Goal: Task Accomplishment & Management: Manage account settings

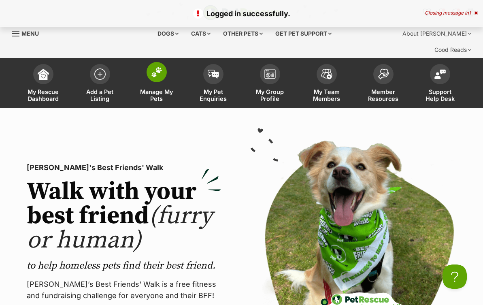
click at [152, 67] on img at bounding box center [156, 72] width 11 height 11
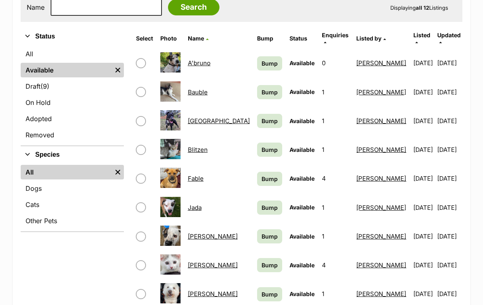
scroll to position [256, 0]
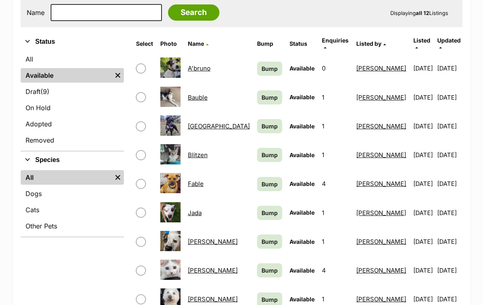
click at [262, 64] on span "Bump" at bounding box center [270, 68] width 16 height 9
click at [262, 93] on span "Bump" at bounding box center [270, 97] width 16 height 9
click at [262, 122] on span "Bump" at bounding box center [270, 126] width 16 height 9
click at [262, 151] on span "Bump" at bounding box center [270, 155] width 16 height 9
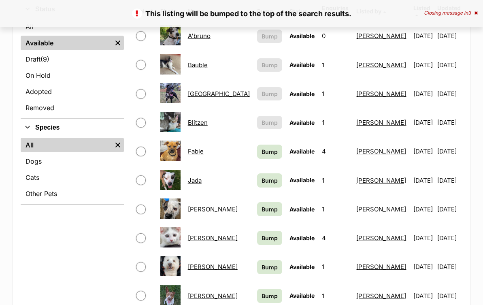
scroll to position [291, 0]
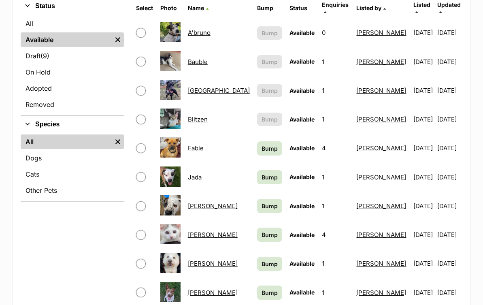
click at [262, 173] on span "Bump" at bounding box center [270, 177] width 16 height 9
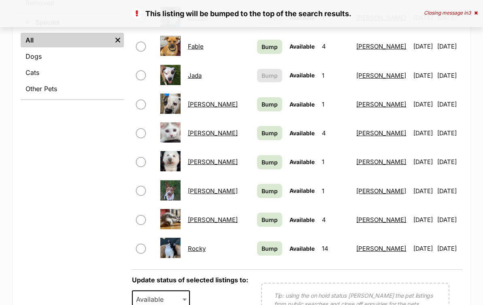
scroll to position [388, 0]
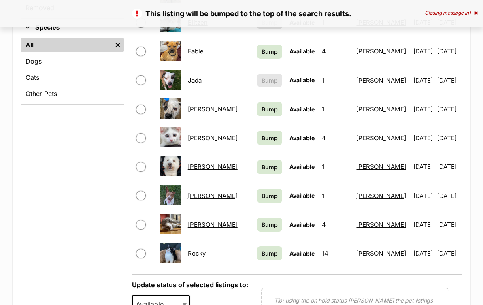
click at [262, 163] on span "Bump" at bounding box center [270, 167] width 16 height 9
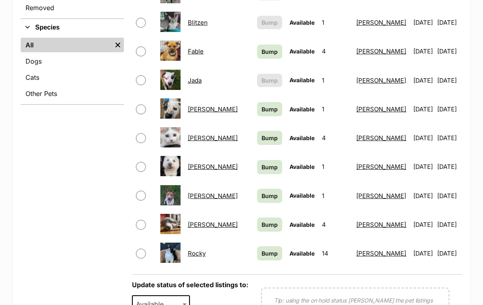
click at [262, 192] on span "Bump" at bounding box center [270, 196] width 16 height 9
click at [262, 220] on span "Bump" at bounding box center [270, 224] width 16 height 9
click at [262, 249] on span "Bump" at bounding box center [270, 253] width 16 height 9
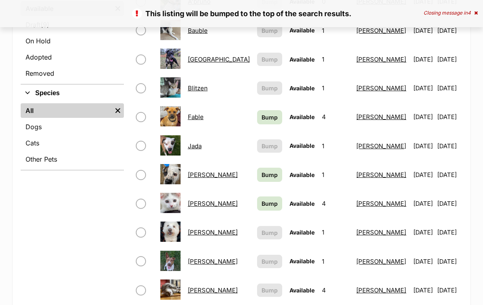
click at [201, 113] on link "Fable" at bounding box center [196, 117] width 16 height 8
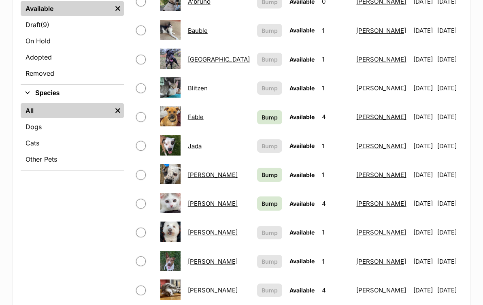
click at [262, 171] on span "Bump" at bounding box center [270, 175] width 16 height 9
click at [205, 171] on link "Jenna" at bounding box center [213, 175] width 50 height 8
click at [206, 200] on link "Kosey" at bounding box center [213, 204] width 50 height 8
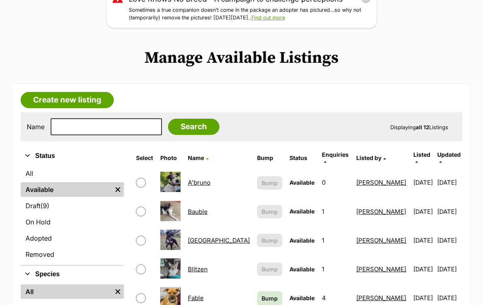
scroll to position [107, 0]
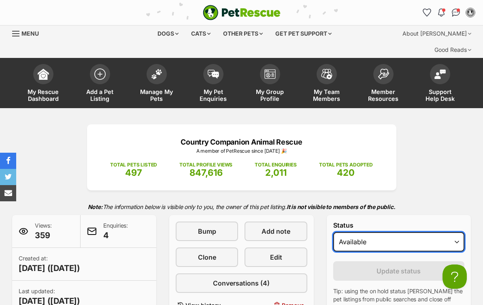
select select "rehomed"
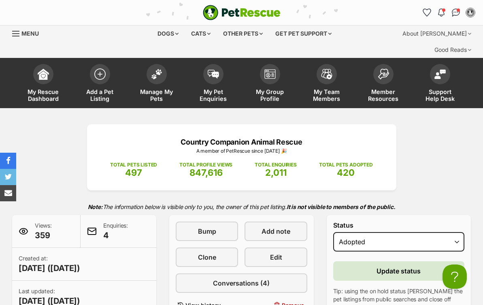
click at [405, 266] on span "Update status" at bounding box center [399, 271] width 44 height 10
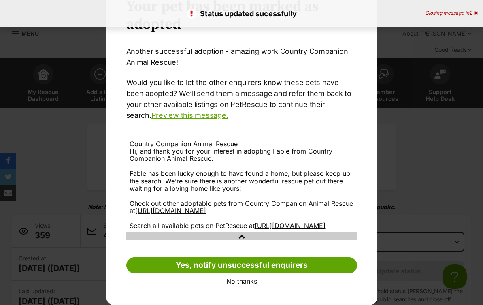
scroll to position [55, 0]
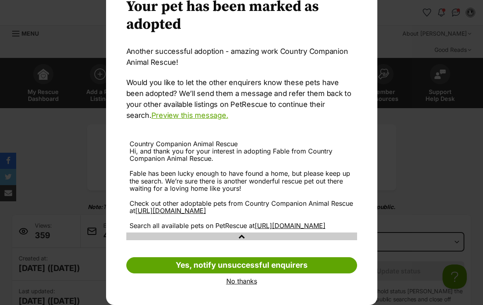
click at [238, 282] on link "No thanks" at bounding box center [241, 281] width 231 height 7
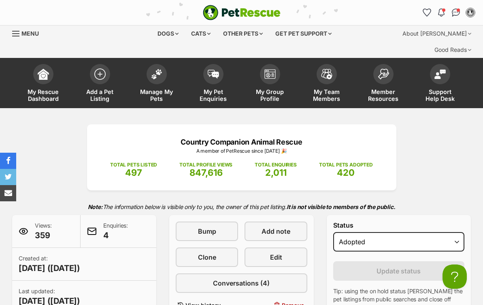
scroll to position [0, 0]
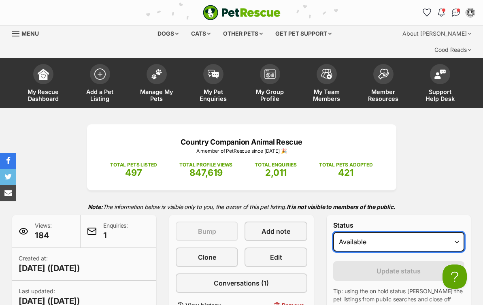
select select "rehomed"
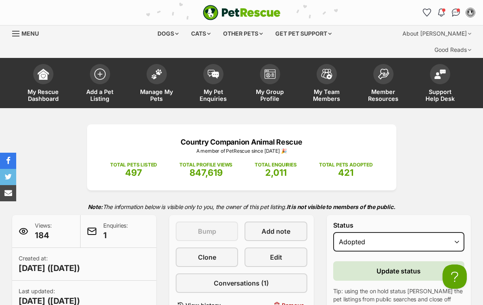
click at [389, 266] on span "Update status" at bounding box center [399, 271] width 44 height 10
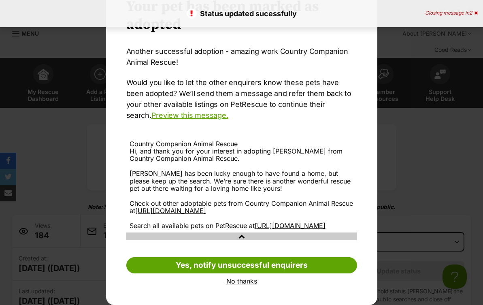
scroll to position [55, 0]
click at [246, 279] on link "No thanks" at bounding box center [241, 281] width 231 height 7
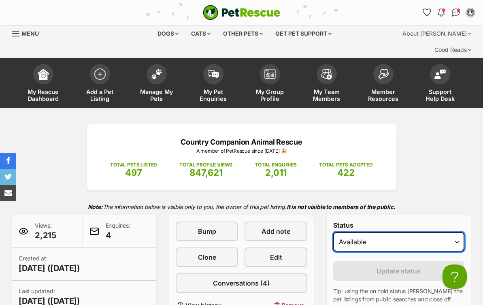
select select "rehomed"
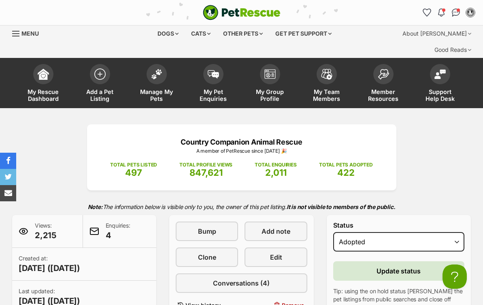
click at [398, 266] on span "Update status" at bounding box center [399, 271] width 44 height 10
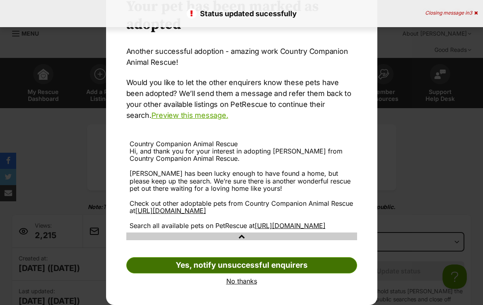
scroll to position [55, 0]
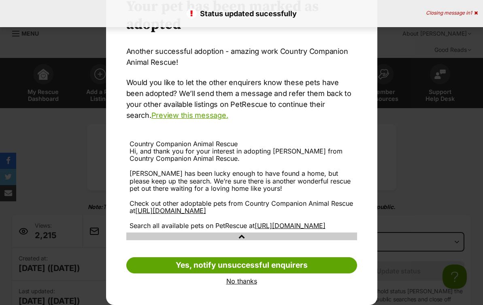
click at [245, 281] on link "No thanks" at bounding box center [241, 281] width 231 height 7
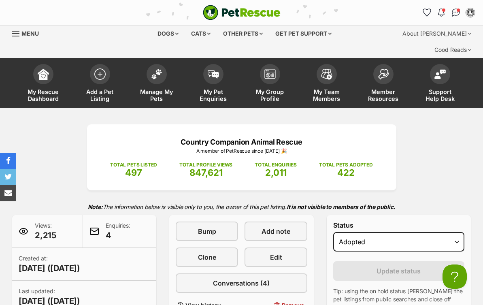
scroll to position [0, 0]
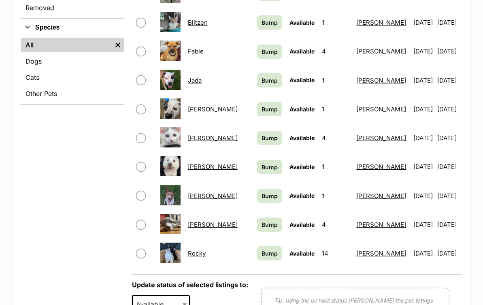
scroll to position [388, 0]
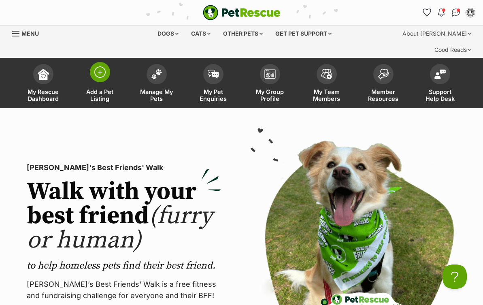
click at [99, 66] on img at bounding box center [99, 71] width 11 height 11
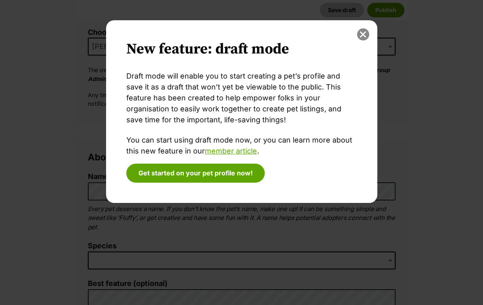
click at [363, 32] on button "close" at bounding box center [363, 34] width 12 height 12
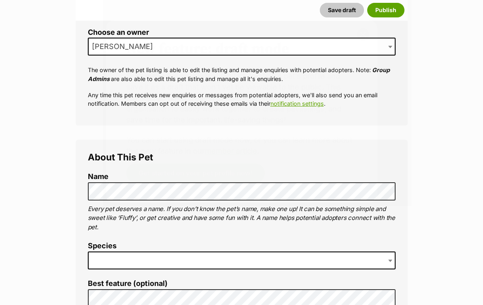
scroll to position [183, 0]
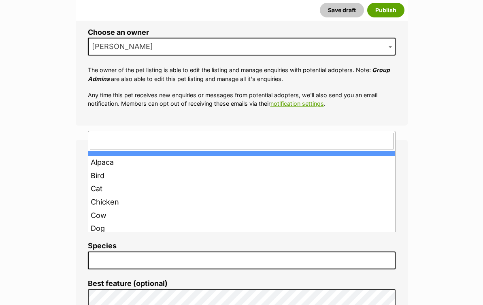
click at [102, 252] on span at bounding box center [242, 261] width 308 height 18
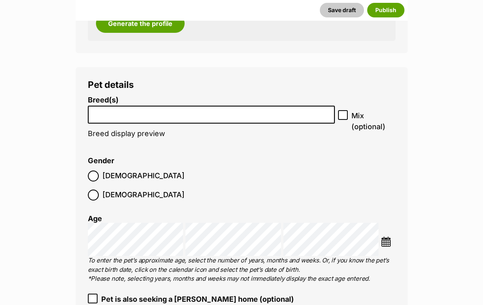
scroll to position [946, 0]
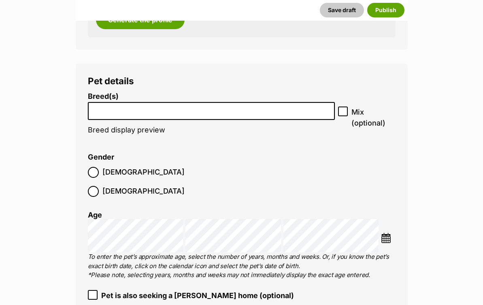
click at [105, 105] on input "search" at bounding box center [212, 109] width 242 height 9
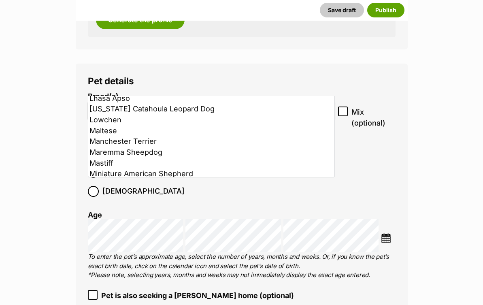
scroll to position [1840, 0]
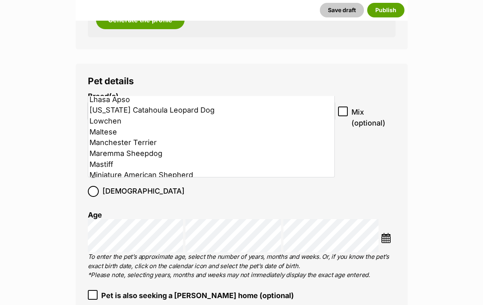
select select "252261"
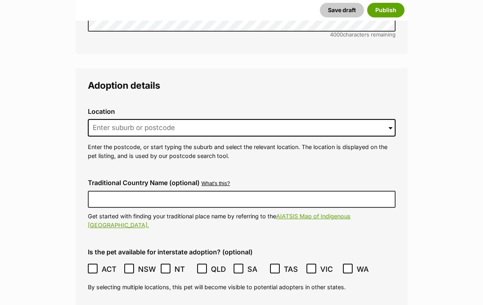
scroll to position [1836, 0]
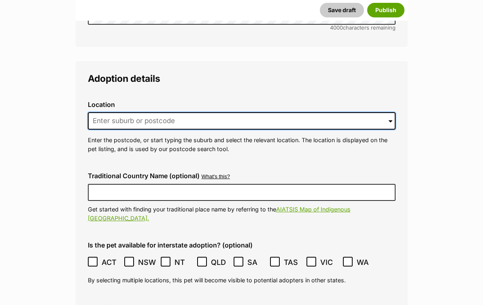
click at [112, 112] on input at bounding box center [242, 121] width 308 height 18
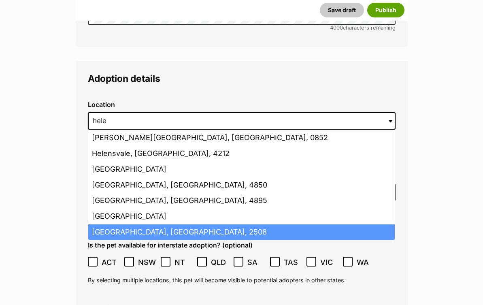
click at [184, 224] on li "Helensburgh, New South Wales, 2508" at bounding box center [241, 232] width 307 height 16
type input "Helensburgh, New South Wales, 2508"
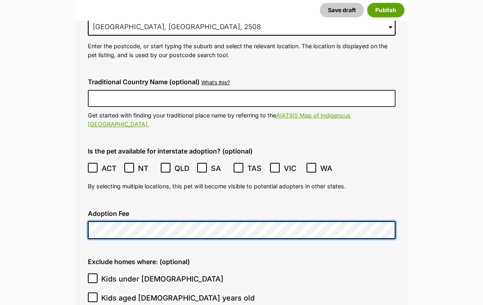
scroll to position [1932, 0]
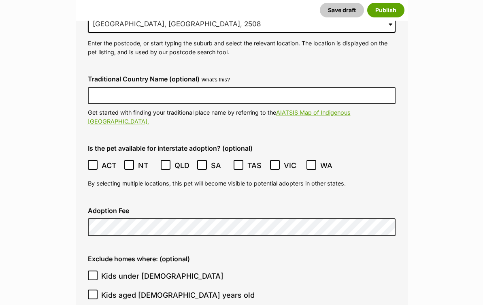
click at [94, 274] on icon at bounding box center [92, 276] width 5 height 4
click at [94, 271] on input "Kids under 5 years old" at bounding box center [93, 276] width 10 height 10
checkbox input "true"
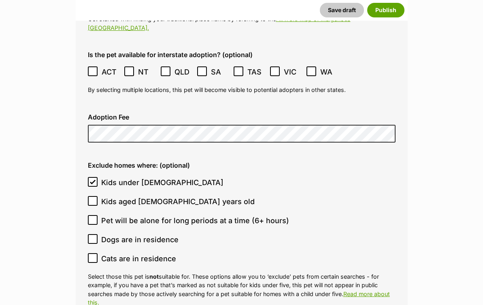
scroll to position [2030, 0]
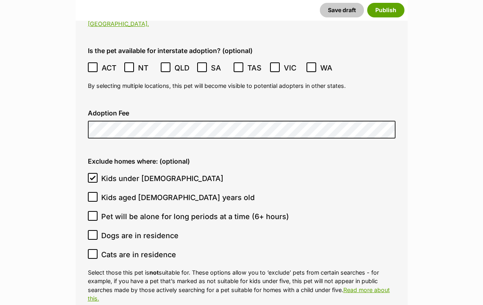
click at [91, 213] on icon at bounding box center [93, 216] width 6 height 6
click at [91, 211] on input "Pet will be alone for long periods at a time (6+ hours)" at bounding box center [93, 216] width 10 height 10
checkbox input "true"
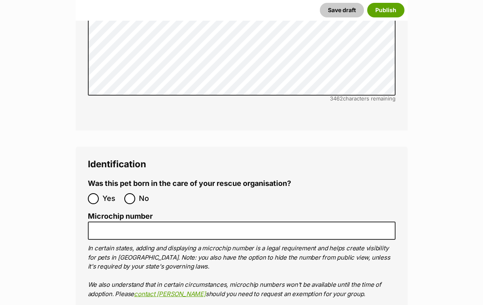
scroll to position [2492, 0]
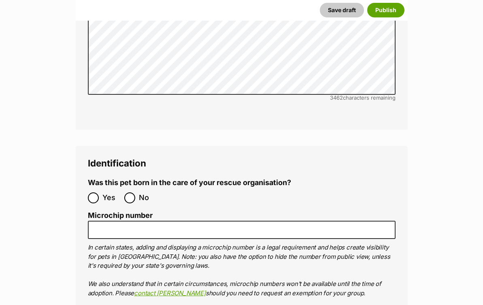
click at [131, 192] on input "No" at bounding box center [129, 197] width 11 height 11
radio input "true"
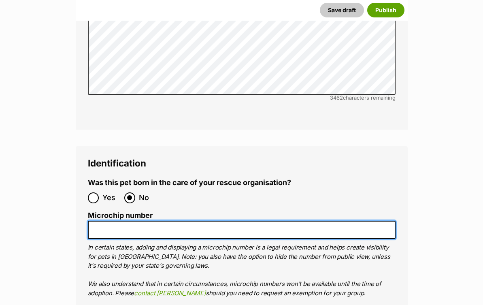
click at [113, 221] on input "Microchip number" at bounding box center [242, 230] width 308 height 18
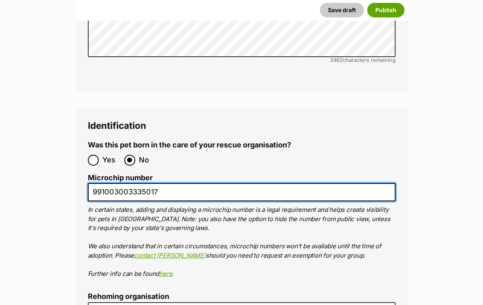
scroll to position [2530, 0]
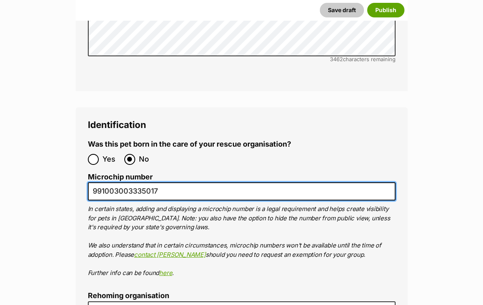
type input "991003003335017"
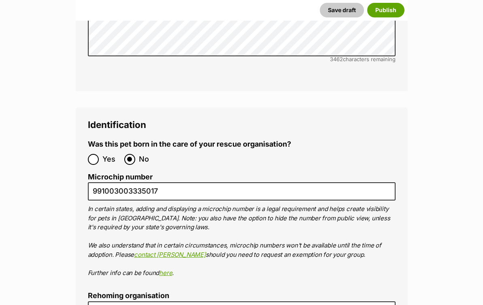
click at [118, 292] on label "Rehoming organisation" at bounding box center [242, 296] width 308 height 9
click at [118, 301] on input "Rehoming organisation" at bounding box center [242, 310] width 308 height 18
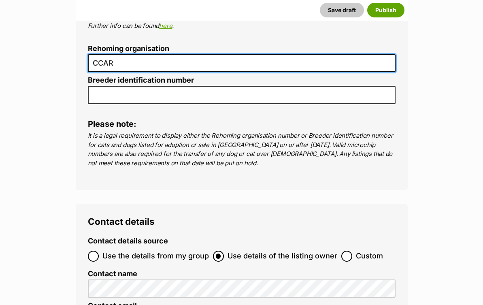
scroll to position [2778, 0]
type input "CCAR"
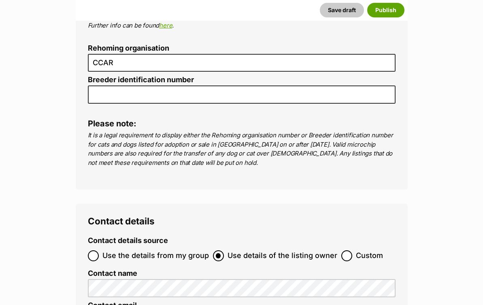
click at [95, 250] on input "Use the details from my group" at bounding box center [93, 255] width 11 height 11
radio input "true"
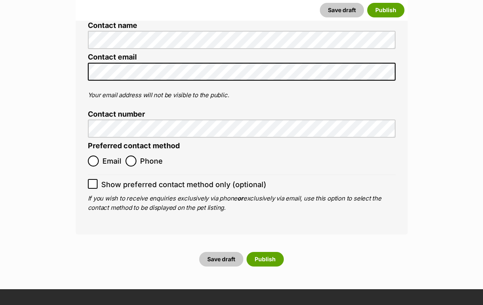
scroll to position [3078, 0]
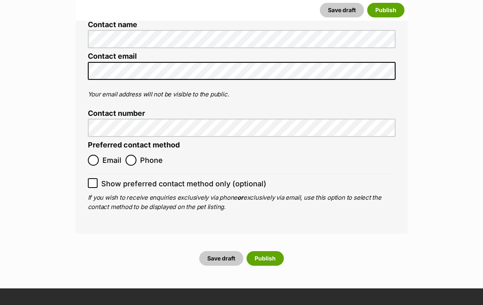
click at [96, 155] on input "Email" at bounding box center [93, 160] width 11 height 11
radio input "true"
click at [94, 180] on icon at bounding box center [93, 183] width 6 height 6
click at [94, 178] on input "Show preferred contact method only (optional)" at bounding box center [93, 183] width 10 height 10
checkbox input "true"
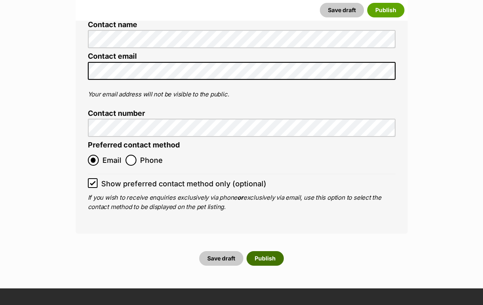
click at [267, 251] on button "Publish" at bounding box center [265, 258] width 37 height 15
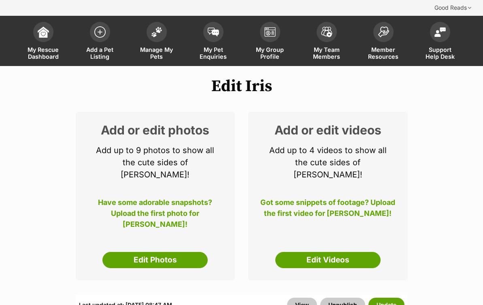
scroll to position [38, 0]
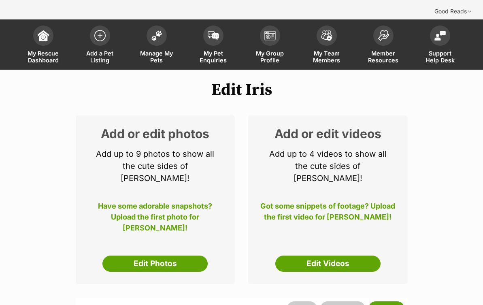
click at [273, 81] on h1 "Edit Iris" at bounding box center [241, 90] width 483 height 19
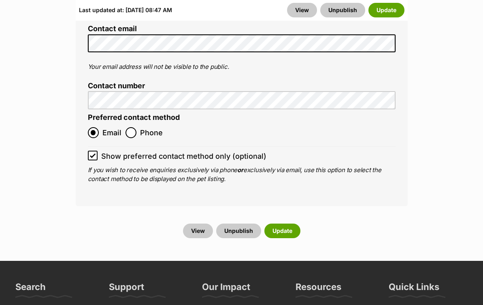
scroll to position [3287, 0]
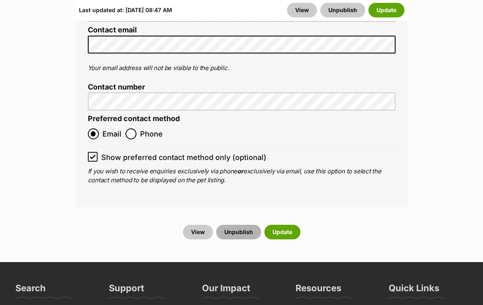
click at [241, 225] on button "Unpublish" at bounding box center [238, 232] width 45 height 15
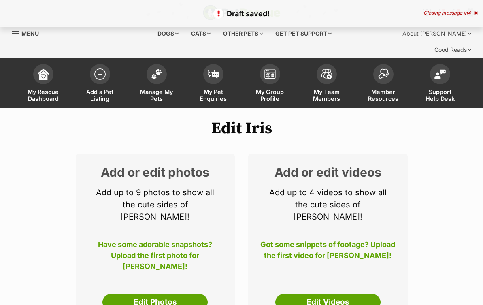
click at [276, 119] on h1 "Edit Iris" at bounding box center [241, 128] width 483 height 19
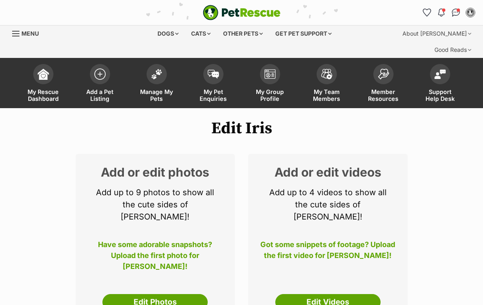
click at [231, 119] on h1 "Edit Iris" at bounding box center [241, 128] width 483 height 19
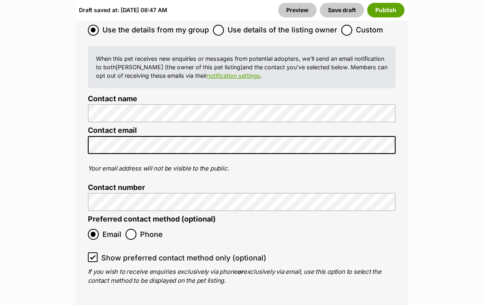
scroll to position [3182, 0]
